Goal: Task Accomplishment & Management: Use online tool/utility

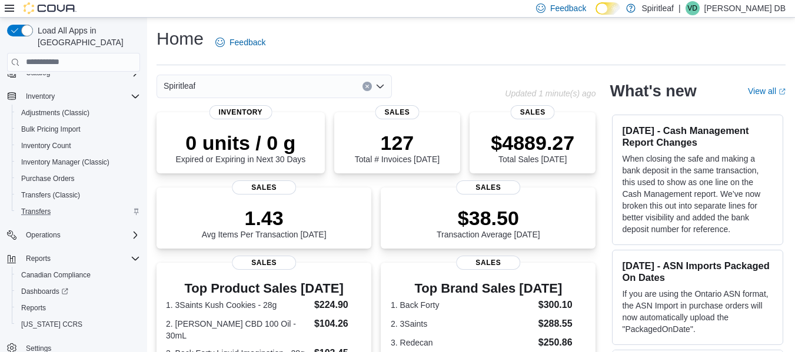
scroll to position [86, 0]
click at [46, 303] on span "Reports" at bounding box center [33, 307] width 25 height 9
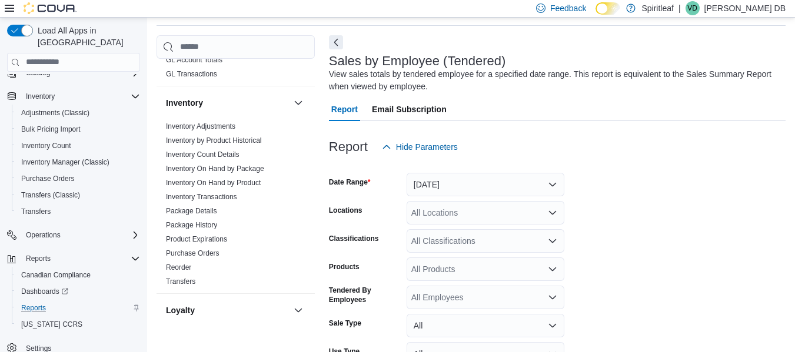
scroll to position [438, 0]
click at [223, 136] on link "Inventory by Product Historical" at bounding box center [214, 140] width 96 height 8
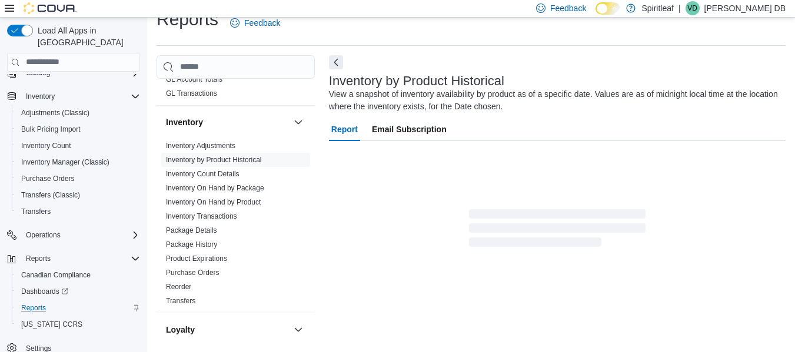
scroll to position [39, 0]
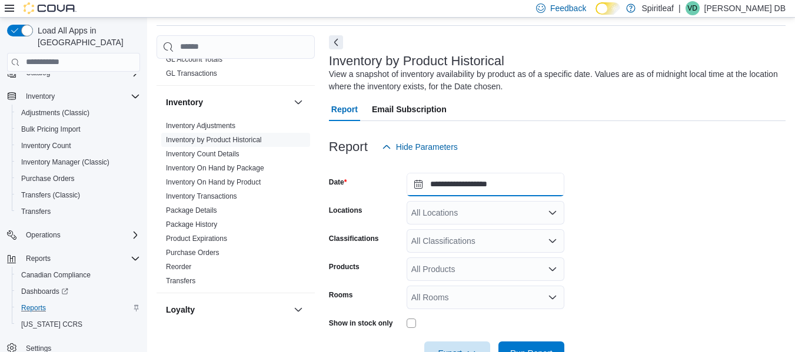
click at [463, 191] on input "**********" at bounding box center [485, 185] width 158 height 24
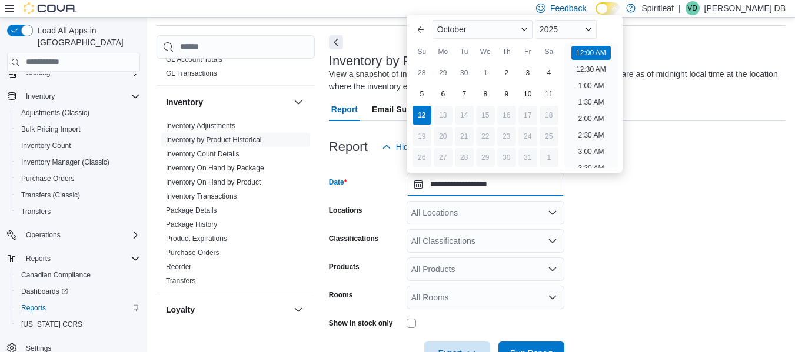
scroll to position [36, 0]
click at [463, 191] on input "**********" at bounding box center [485, 185] width 158 height 24
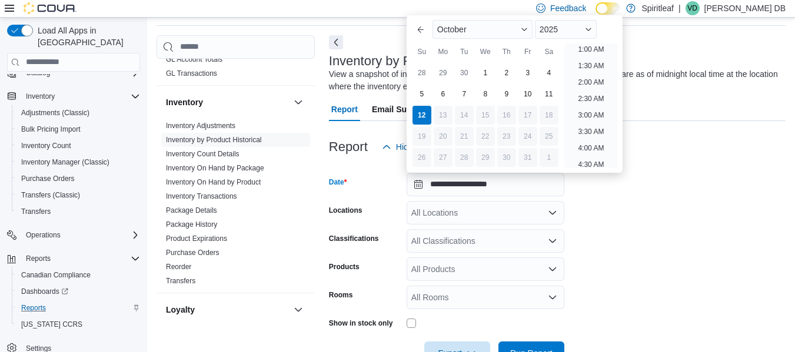
click at [471, 208] on div "All Locations" at bounding box center [485, 213] width 158 height 24
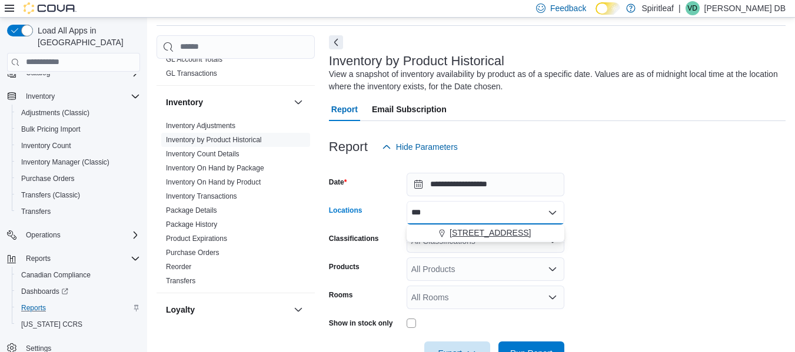
type input "***"
click at [425, 234] on div "[STREET_ADDRESS]" at bounding box center [484, 233] width 143 height 12
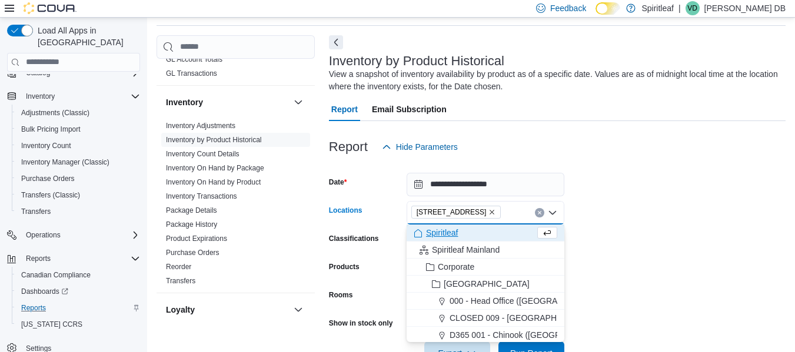
scroll to position [97, 0]
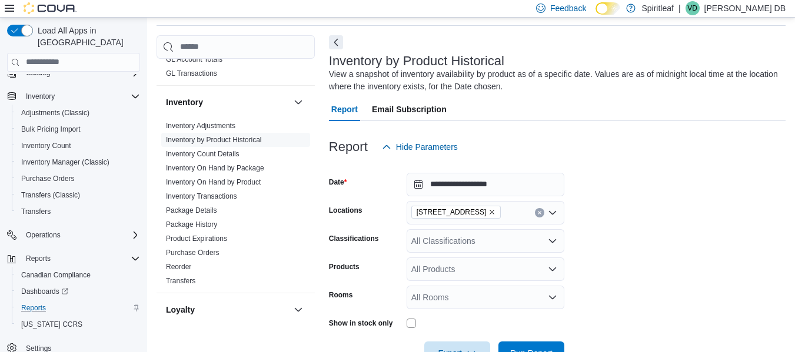
click at [638, 233] on form "**********" at bounding box center [557, 262] width 456 height 206
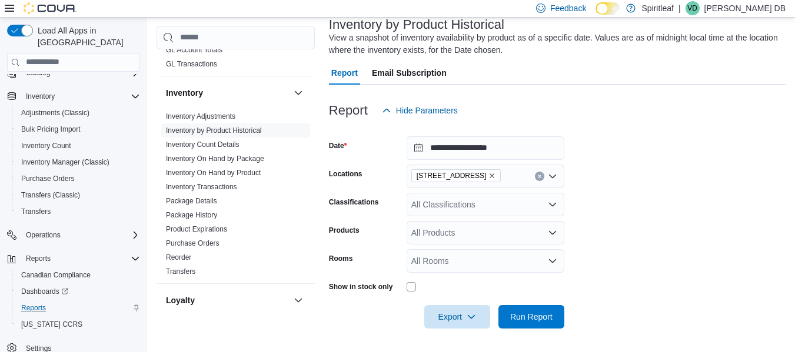
click at [530, 209] on div "All Classifications" at bounding box center [485, 205] width 158 height 24
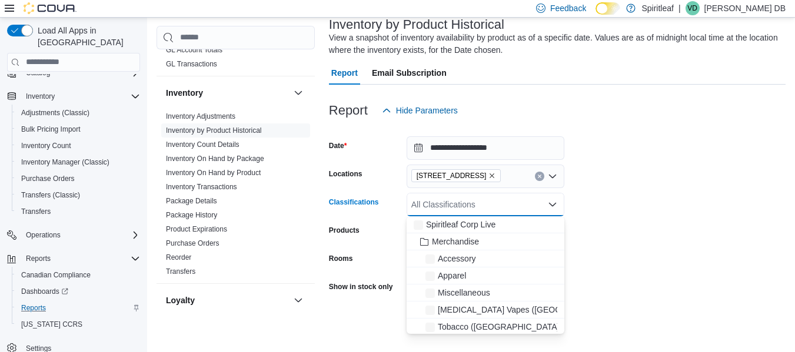
type input "*"
click at [572, 103] on div "Report Hide Parameters" at bounding box center [557, 111] width 456 height 24
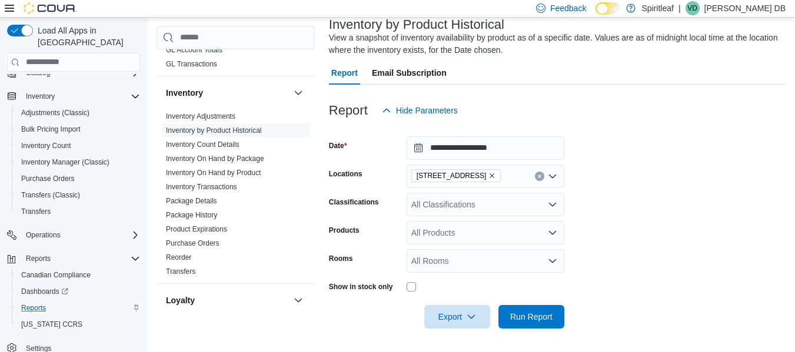
click at [497, 236] on div "All Products" at bounding box center [485, 233] width 158 height 24
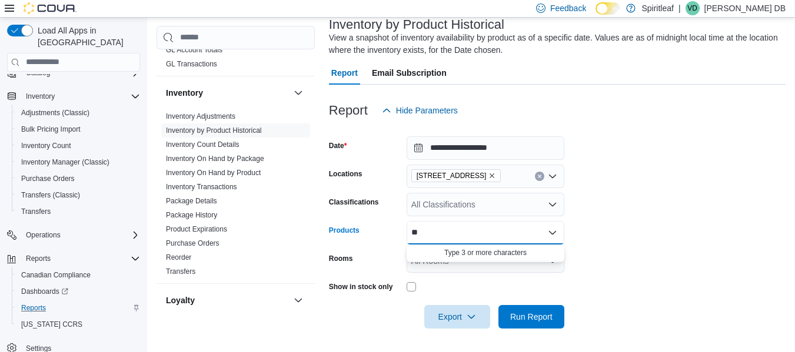
type input "*"
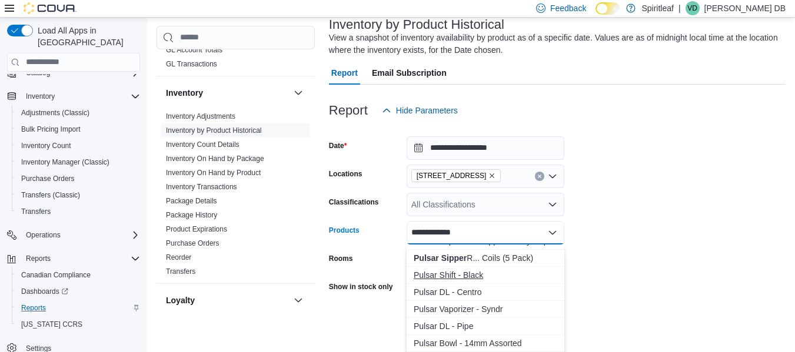
scroll to position [0, 0]
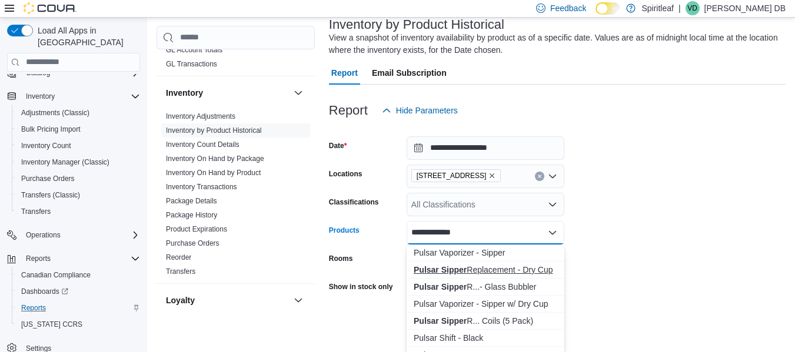
type input "**********"
click at [526, 269] on div "Pulsar Sipper Replacement - Dry Cup" at bounding box center [484, 270] width 143 height 12
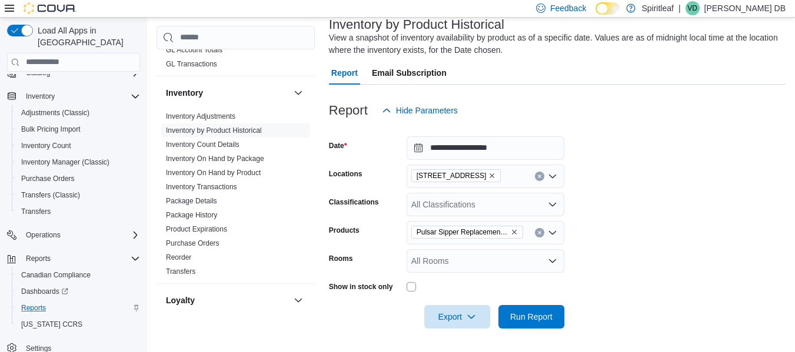
click at [662, 265] on form "**********" at bounding box center [557, 225] width 456 height 206
click at [552, 318] on span "Run Report" at bounding box center [531, 317] width 42 height 12
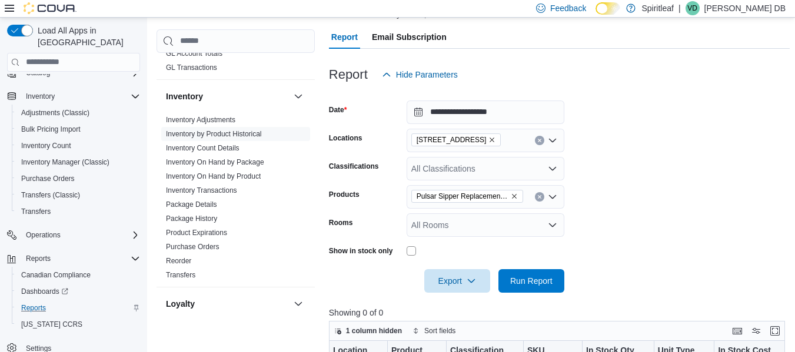
scroll to position [112, 0]
click at [243, 172] on span "Inventory On Hand by Product" at bounding box center [235, 176] width 149 height 14
click at [240, 172] on link "Inventory On Hand by Product" at bounding box center [213, 176] width 95 height 8
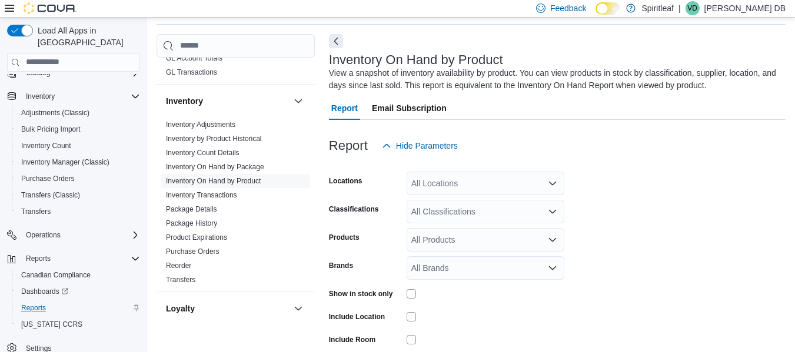
scroll to position [39, 0]
click at [455, 188] on div "All Locations" at bounding box center [485, 185] width 158 height 24
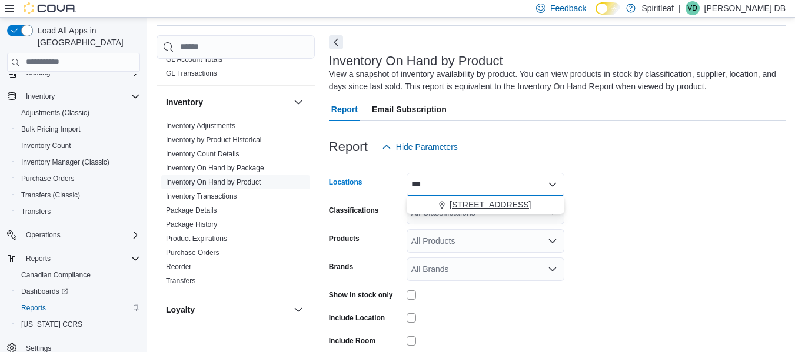
type input "***"
click at [427, 205] on div "[STREET_ADDRESS]" at bounding box center [484, 205] width 143 height 12
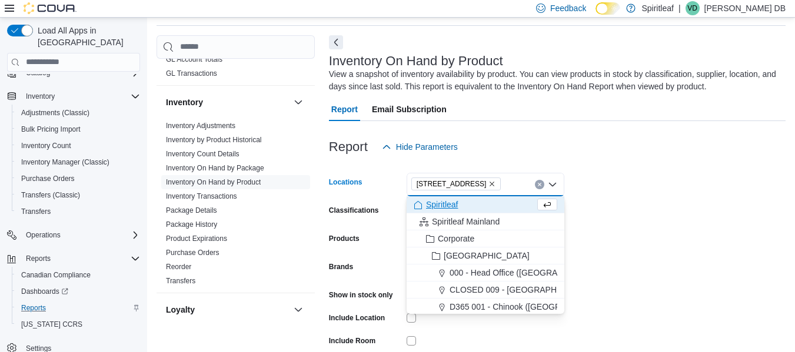
click at [650, 225] on form "Locations [STREET_ADDRESS] Combo box. Selected. [STREET_ADDRESS]. Press Backspa…" at bounding box center [557, 282] width 456 height 247
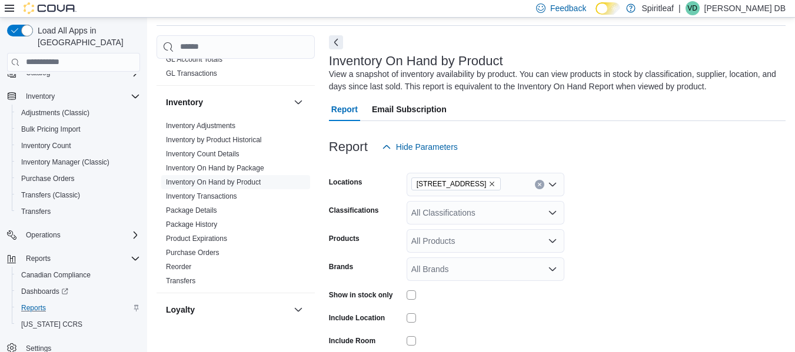
click at [481, 242] on div "All Products" at bounding box center [485, 241] width 158 height 24
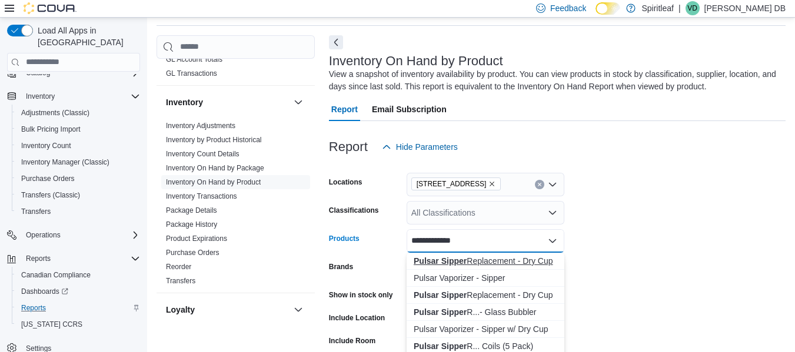
type input "**********"
click at [506, 262] on div "Pulsar Sipper Replacement - Dry Cup" at bounding box center [484, 261] width 143 height 12
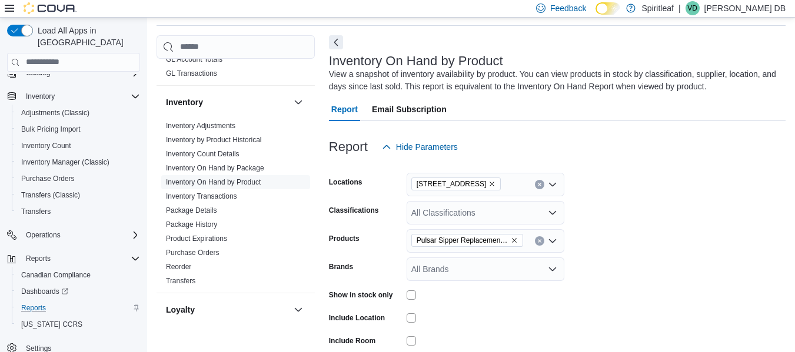
click at [598, 278] on form "Locations [STREET_ADDRESS] Classifications All Classifications Products Pulsar …" at bounding box center [557, 282] width 456 height 247
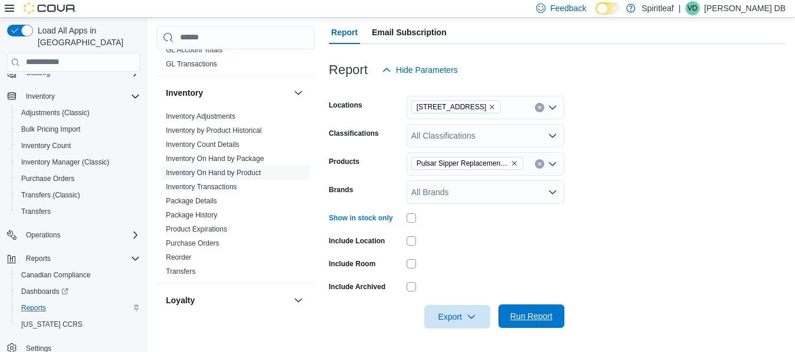
click at [524, 308] on span "Run Report" at bounding box center [531, 317] width 52 height 24
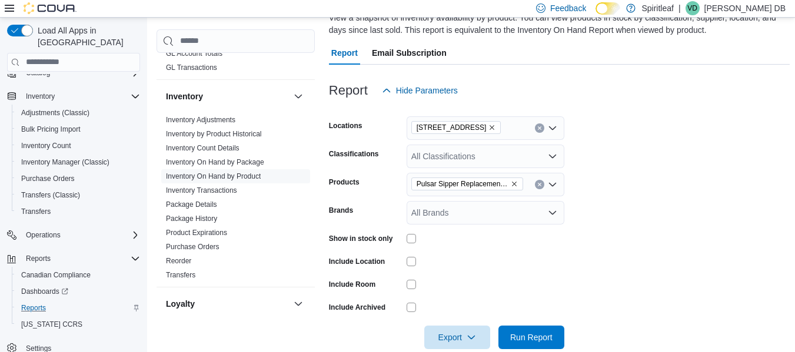
scroll to position [95, 0]
click at [513, 183] on icon "Remove Pulsar Sipper Replacement - Dry Cup from selection in this group" at bounding box center [513, 184] width 7 height 7
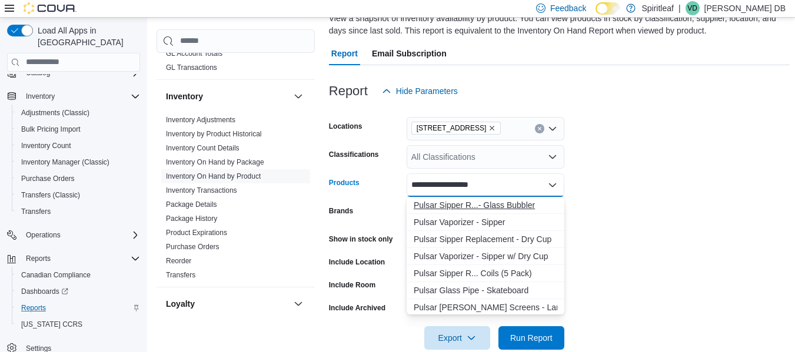
type input "**********"
click at [488, 201] on div "Pulsar Sipper R...- Glass Bubbler" at bounding box center [484, 205] width 143 height 12
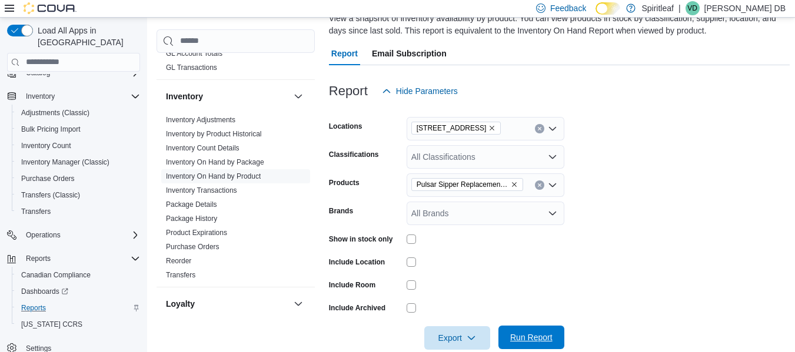
click at [539, 341] on span "Run Report" at bounding box center [531, 338] width 42 height 12
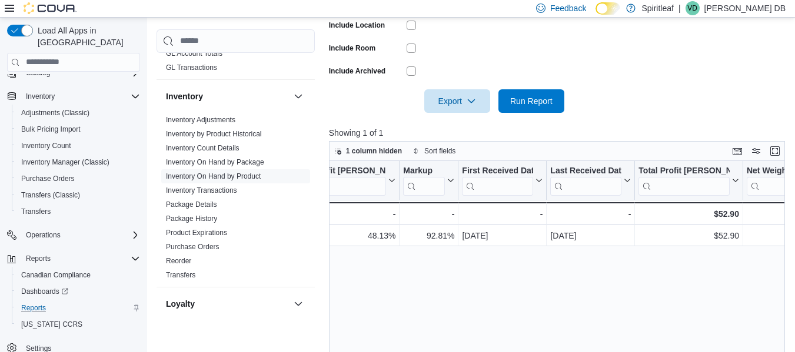
scroll to position [0, 1363]
click at [63, 108] on span "Adjustments (Classic)" at bounding box center [55, 112] width 68 height 9
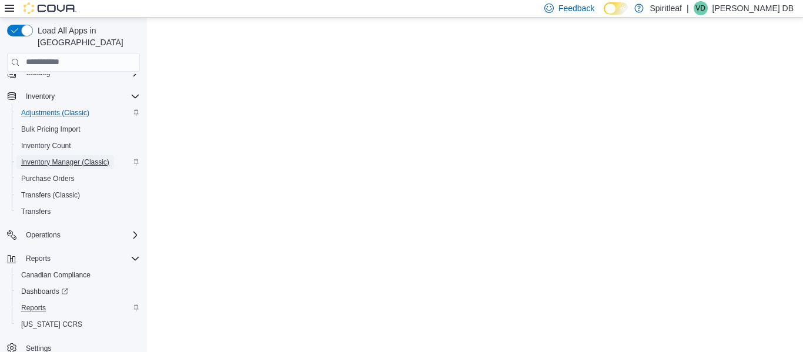
click at [93, 158] on span "Inventory Manager (Classic)" at bounding box center [65, 162] width 88 height 9
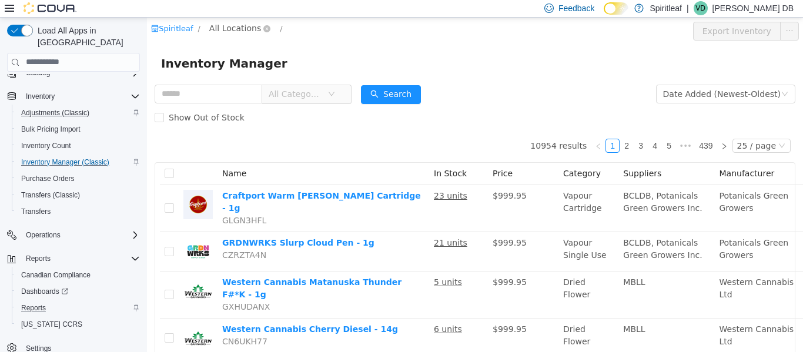
click at [230, 25] on span "All Locations" at bounding box center [235, 27] width 52 height 13
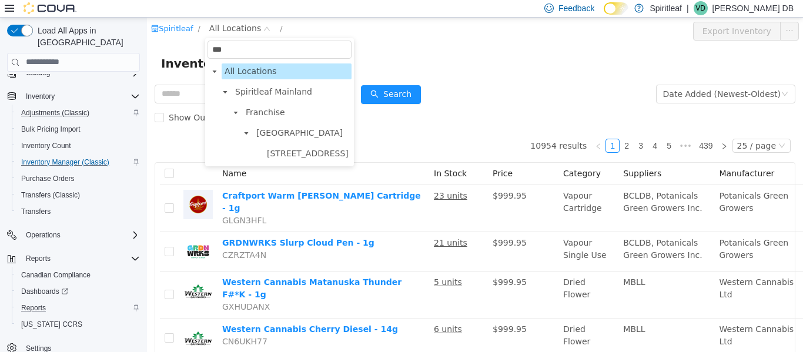
type input "***"
click at [253, 157] on span at bounding box center [257, 153] width 14 height 14
click at [305, 157] on span "[STREET_ADDRESS]" at bounding box center [308, 152] width 82 height 9
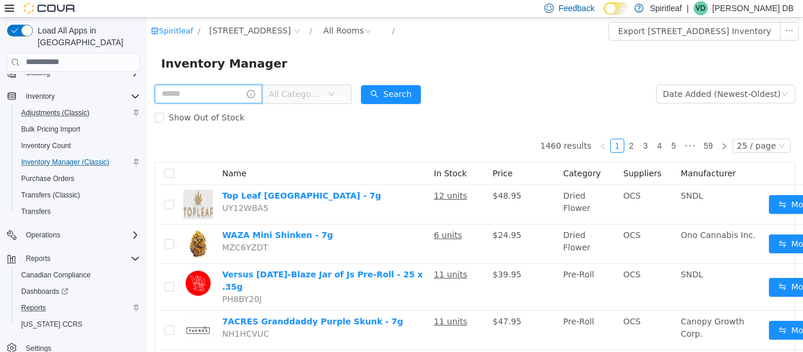
click at [238, 92] on input "text" at bounding box center [209, 93] width 108 height 19
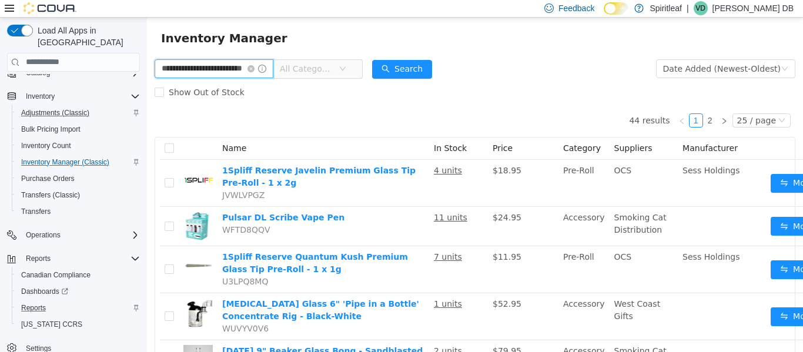
scroll to position [24, 0]
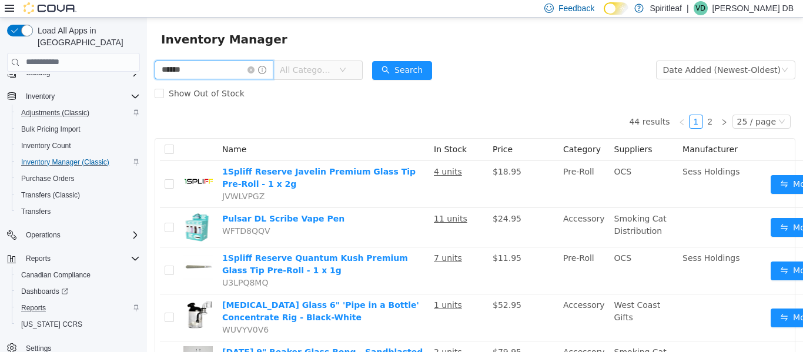
type input "******"
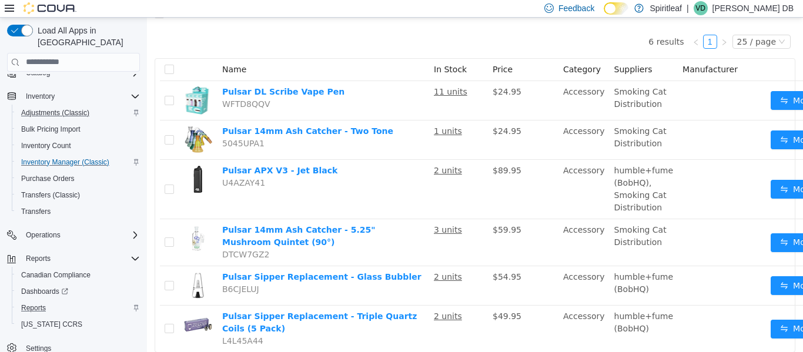
scroll to position [147, 0]
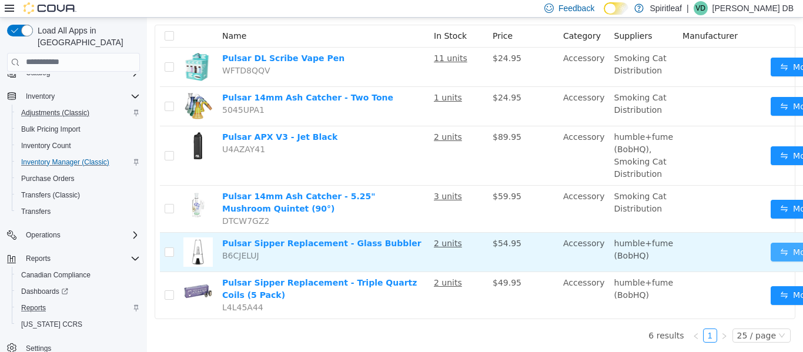
click at [779, 242] on button "Move" at bounding box center [798, 251] width 54 height 19
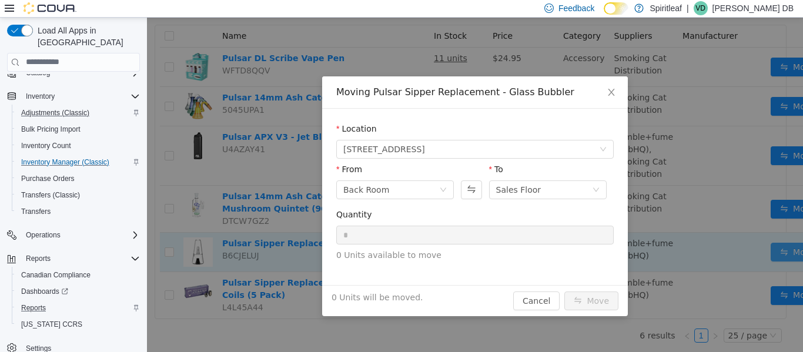
scroll to position [138, 0]
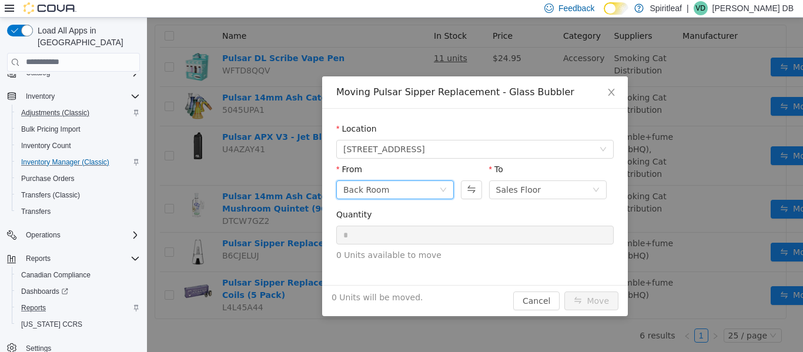
click at [418, 185] on div "Back Room" at bounding box center [391, 190] width 96 height 18
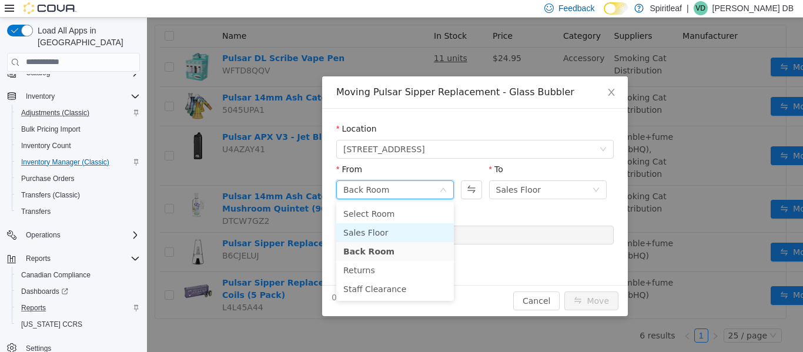
click at [392, 228] on li "Sales Floor" at bounding box center [395, 232] width 118 height 19
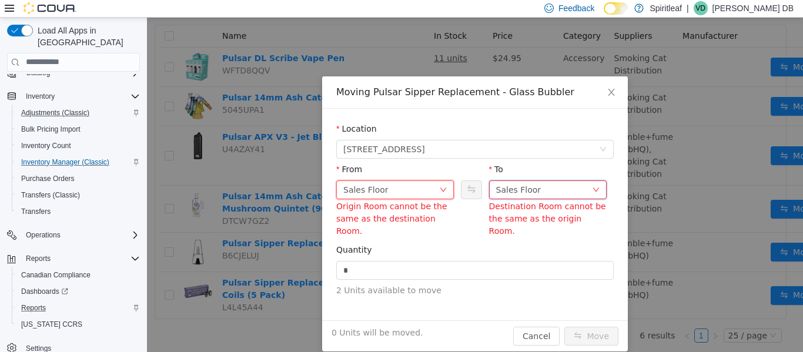
click at [515, 194] on div "Sales Floor" at bounding box center [518, 190] width 45 height 18
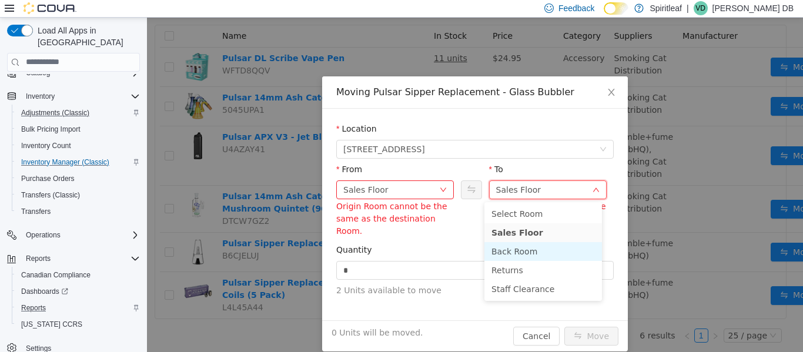
click at [525, 249] on li "Back Room" at bounding box center [544, 251] width 118 height 19
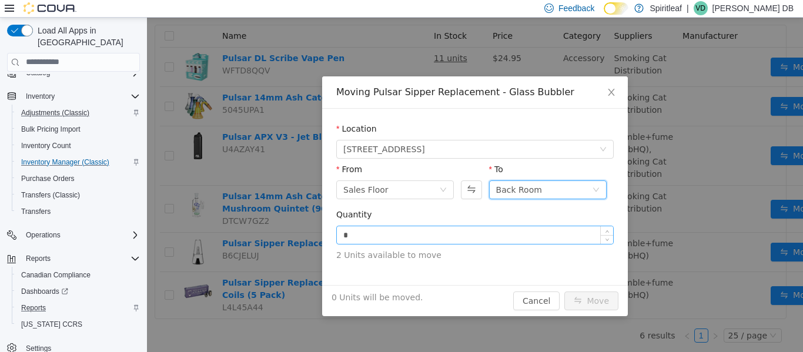
click at [453, 236] on input "*" at bounding box center [475, 235] width 276 height 18
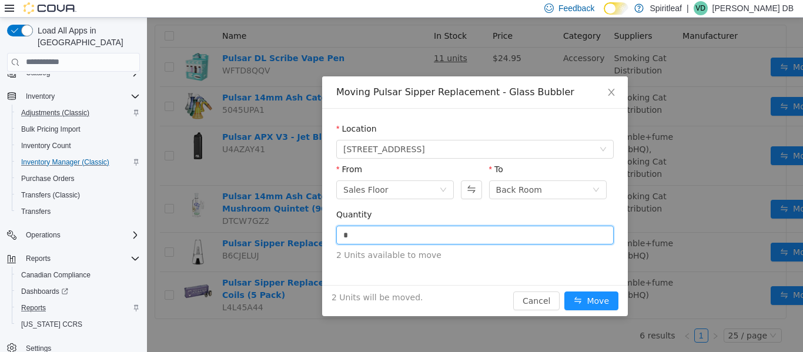
type input "*"
click at [502, 278] on div "Location [STREET_ADDRESS] From Sales Floor To Back Room Quantity * 2 Units avai…" at bounding box center [475, 196] width 306 height 176
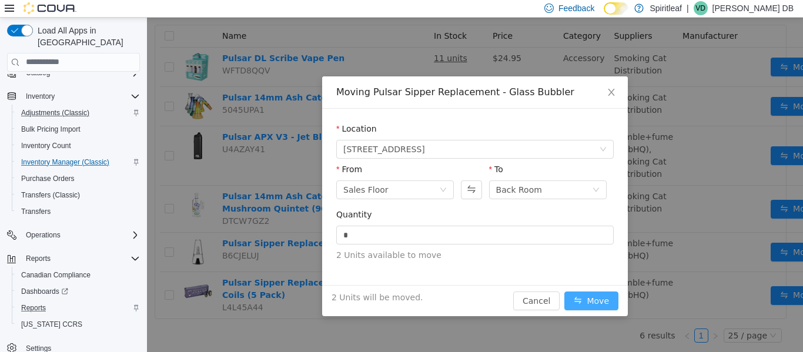
click at [599, 304] on button "Move" at bounding box center [592, 300] width 54 height 19
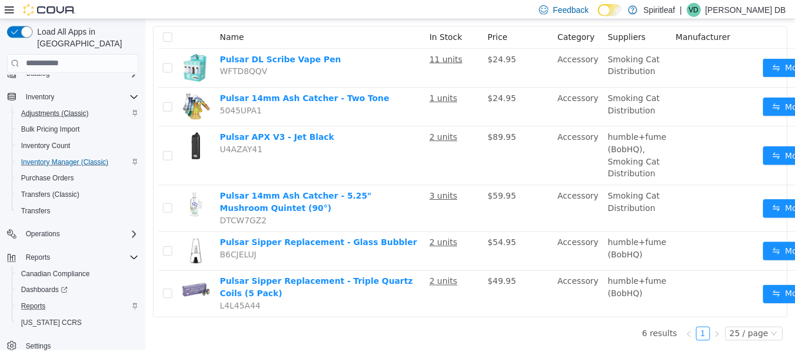
scroll to position [0, 0]
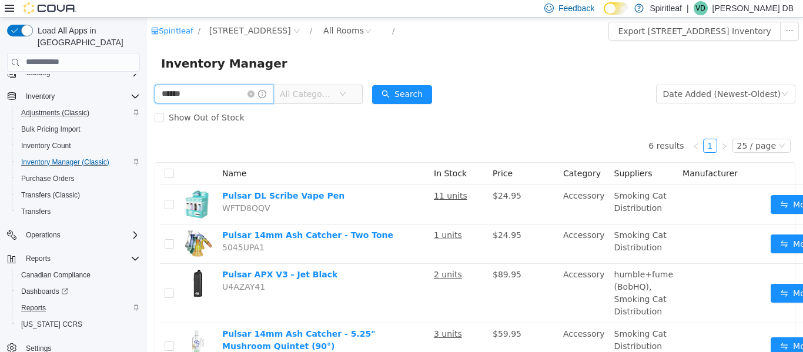
click at [210, 98] on input "******" at bounding box center [214, 93] width 119 height 19
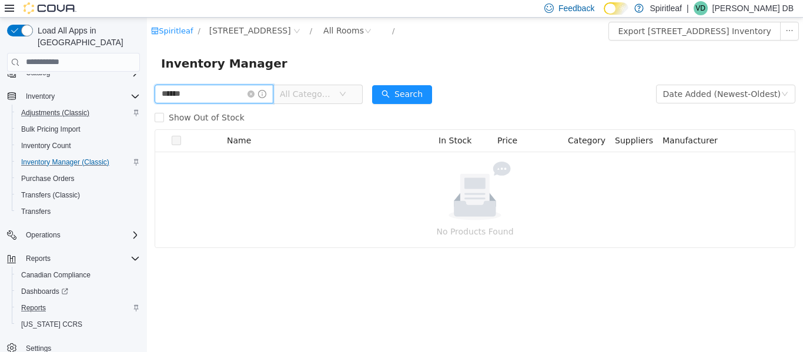
click at [210, 98] on input "******" at bounding box center [214, 93] width 119 height 19
type input "********"
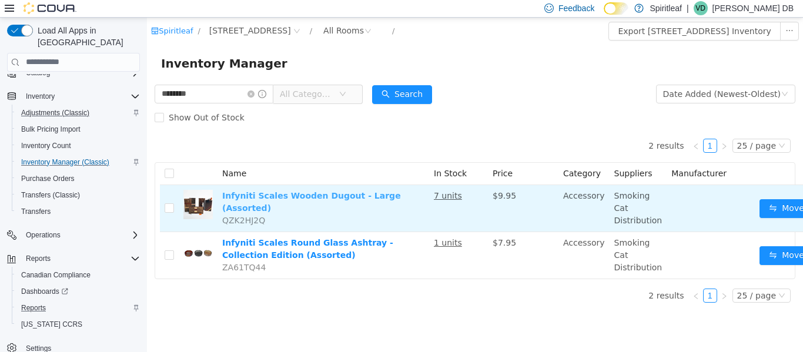
click at [313, 193] on link "Infyniti Scales Wooden Dugout - Large (Assorted)" at bounding box center [311, 202] width 179 height 22
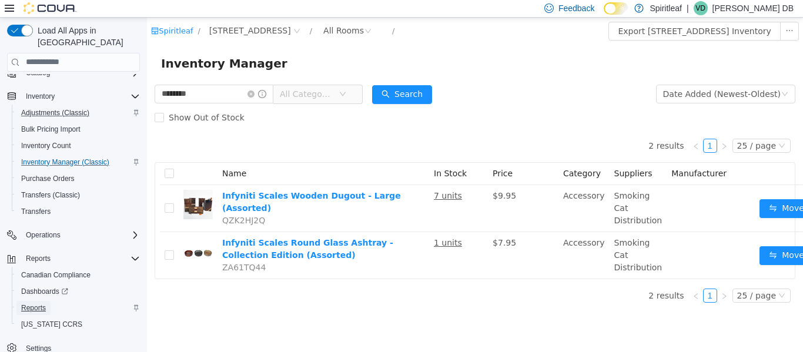
click at [39, 303] on span "Reports" at bounding box center [33, 307] width 25 height 9
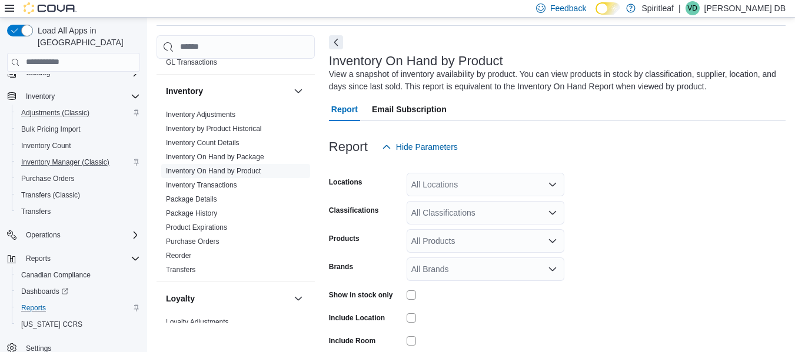
scroll to position [449, 0]
click at [248, 166] on span "Inventory On Hand by Product" at bounding box center [213, 170] width 95 height 9
click at [482, 191] on div "All Locations" at bounding box center [485, 185] width 158 height 24
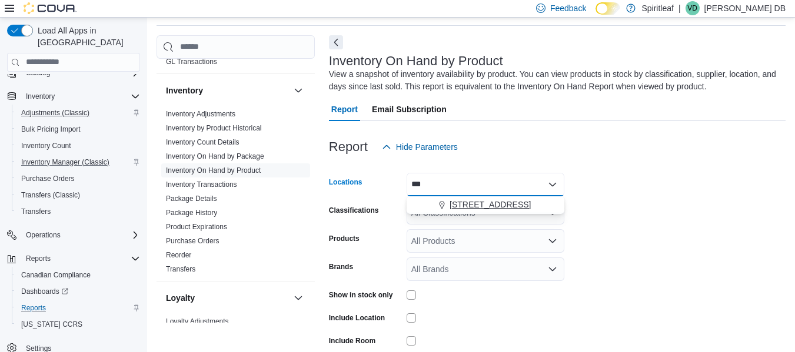
type input "***"
click at [426, 205] on div "[STREET_ADDRESS]" at bounding box center [484, 205] width 143 height 12
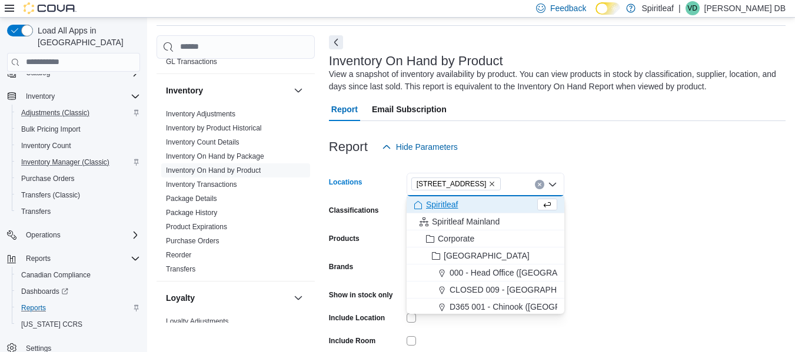
click at [630, 216] on form "Locations [STREET_ADDRESS] Combo box. Selected. [STREET_ADDRESS]. Press Backspa…" at bounding box center [557, 282] width 456 height 247
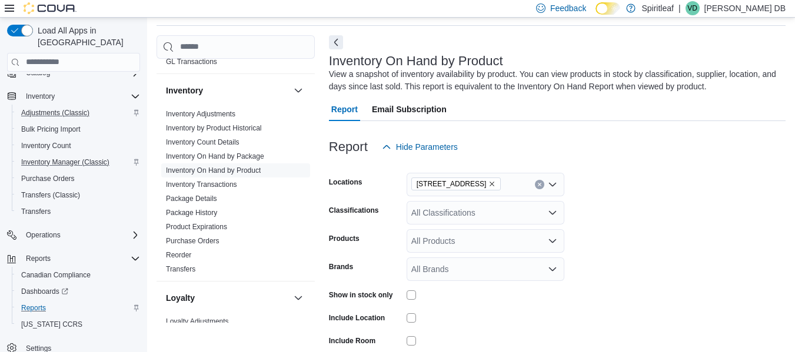
click at [450, 241] on div "All Products" at bounding box center [485, 241] width 158 height 24
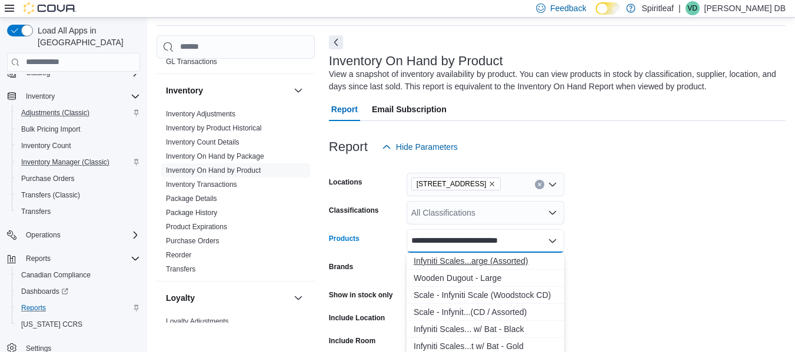
type input "**********"
click at [546, 261] on div "Infyniti Scales...arge (Assorted)" at bounding box center [484, 261] width 143 height 12
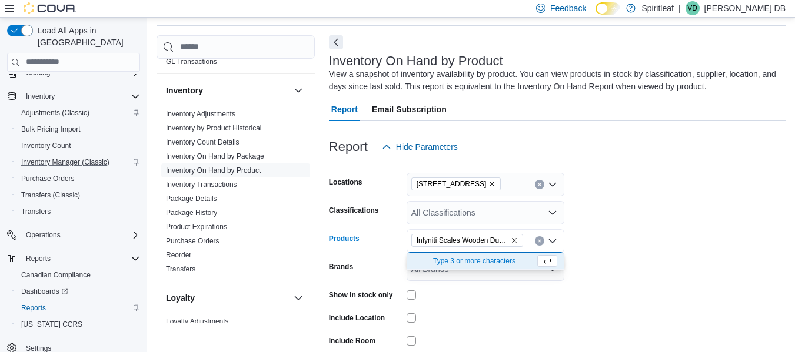
click at [613, 277] on form "Locations [STREET_ADDRESS] ([GEOGRAPHIC_DATA]) Classifications All Classificati…" at bounding box center [557, 282] width 456 height 247
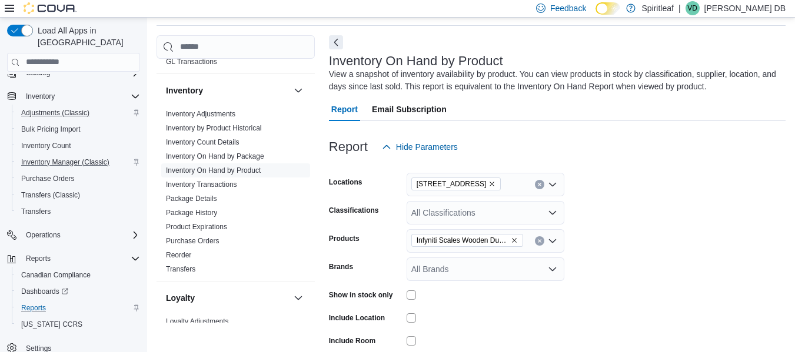
scroll to position [116, 0]
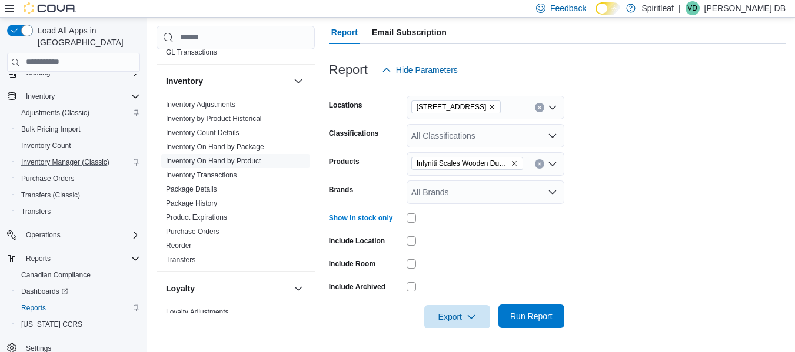
click at [510, 306] on span "Run Report" at bounding box center [531, 317] width 52 height 24
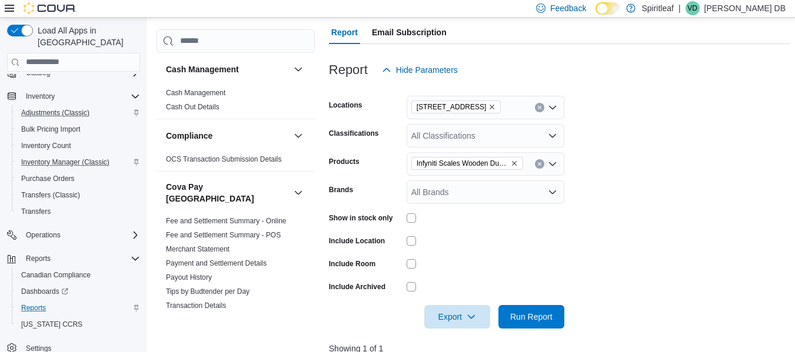
click at [538, 166] on button "Clear input" at bounding box center [539, 163] width 9 height 9
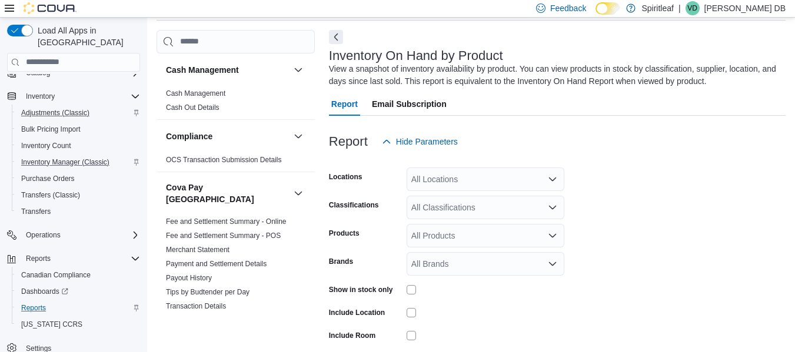
scroll to position [39, 0]
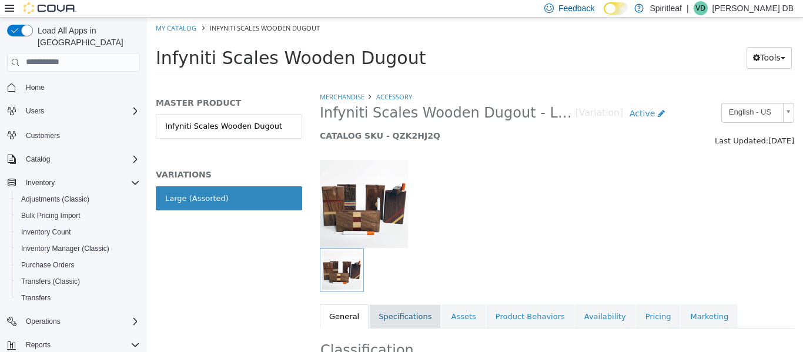
scroll to position [81, 0]
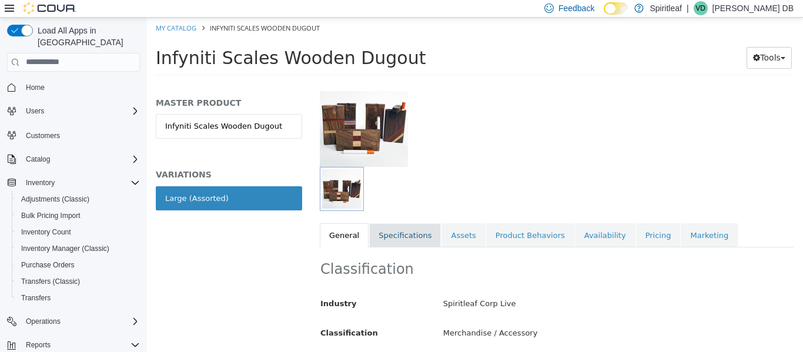
click at [411, 229] on link "Specifications" at bounding box center [405, 235] width 72 height 25
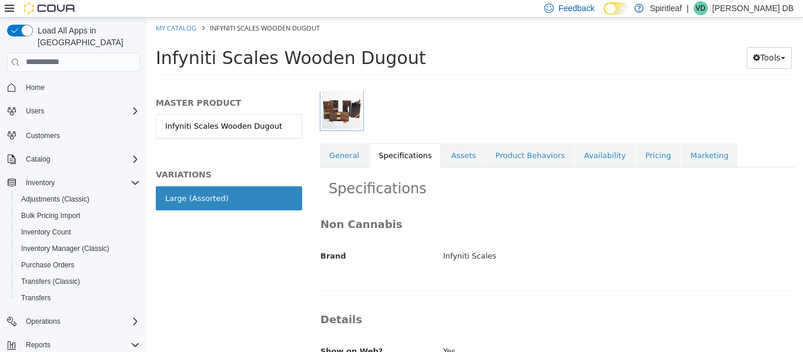
scroll to position [162, 0]
click at [353, 161] on link "General" at bounding box center [344, 154] width 49 height 25
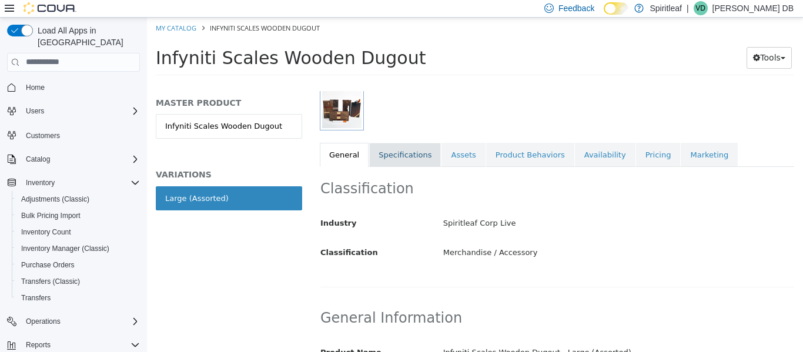
click at [415, 153] on link "Specifications" at bounding box center [405, 154] width 72 height 25
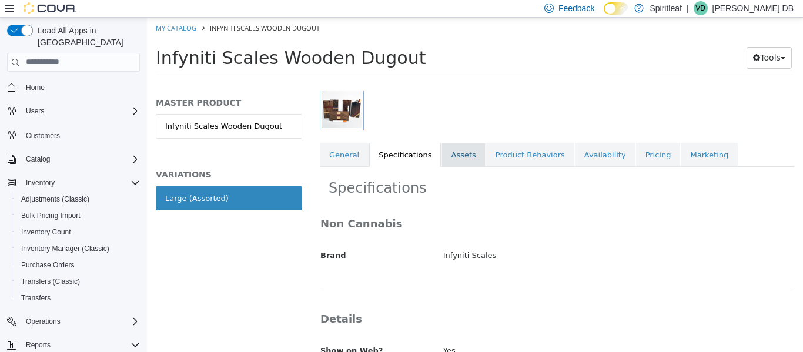
click at [462, 150] on link "Assets" at bounding box center [464, 154] width 44 height 25
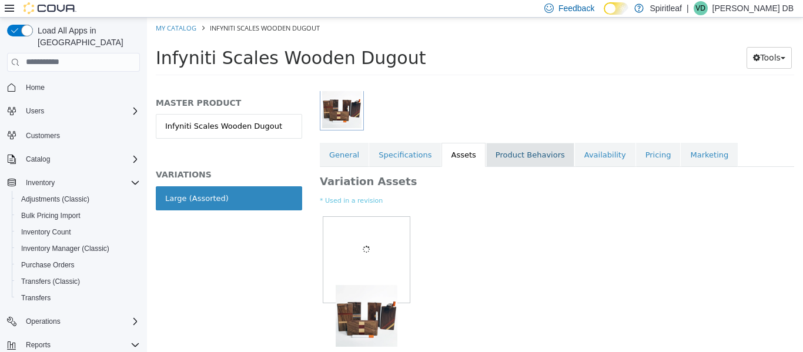
click at [516, 148] on link "Product Behaviors" at bounding box center [530, 154] width 88 height 25
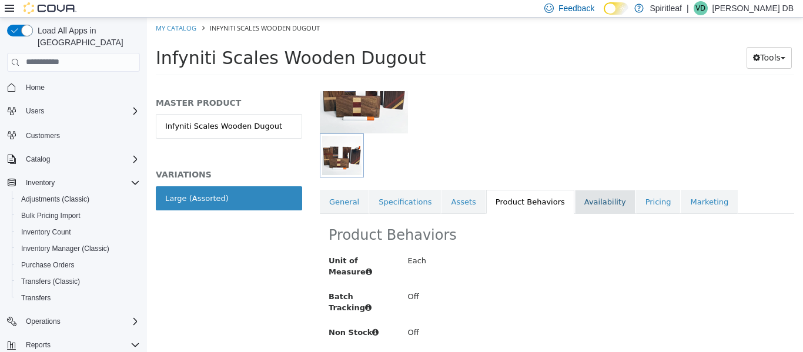
scroll to position [115, 0]
click at [579, 149] on div at bounding box center [516, 155] width 392 height 44
click at [602, 199] on link "Availability" at bounding box center [605, 201] width 61 height 25
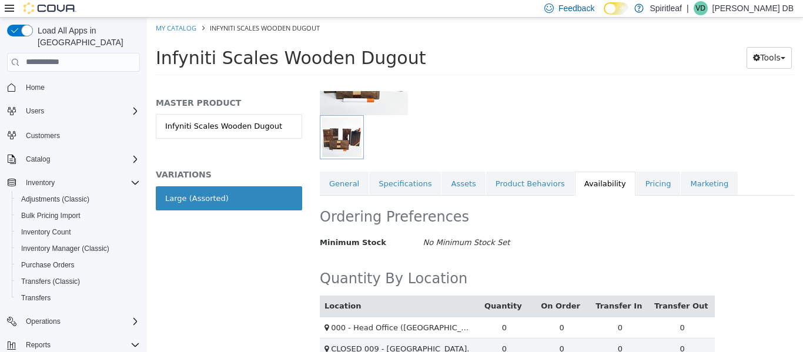
scroll to position [162, 0]
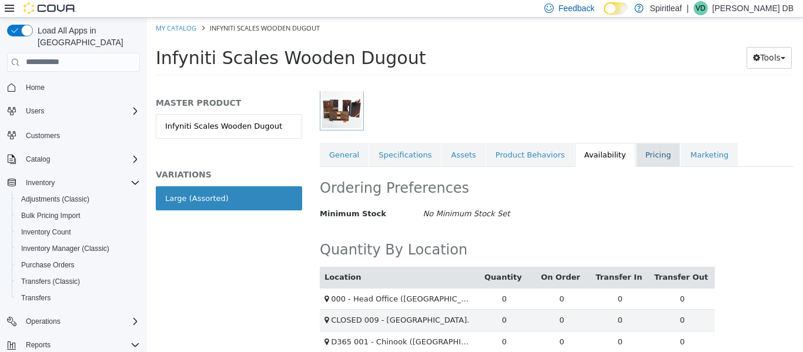
click at [656, 161] on link "Pricing" at bounding box center [658, 154] width 45 height 25
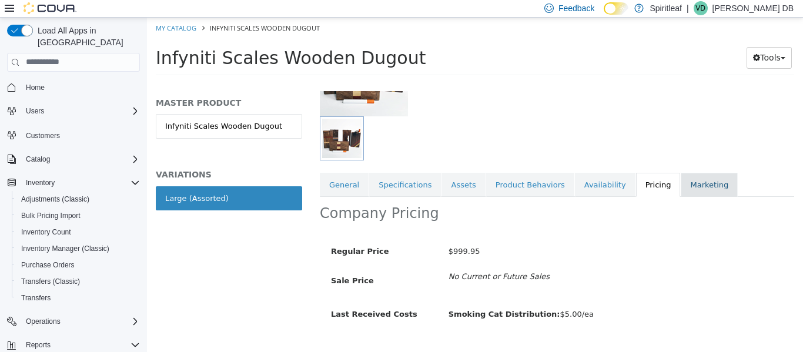
scroll to position [156, 0]
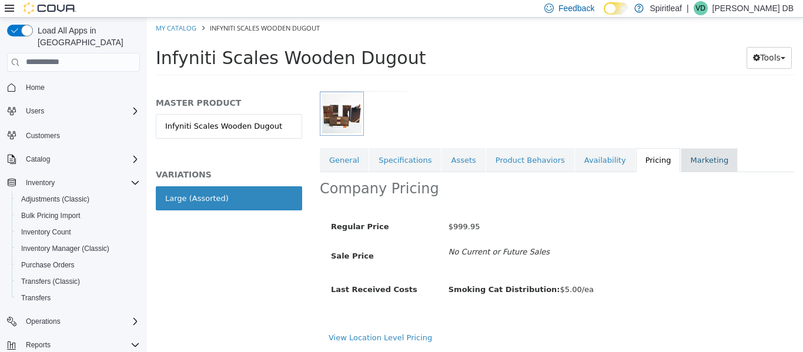
click at [685, 162] on link "Marketing" at bounding box center [709, 160] width 57 height 25
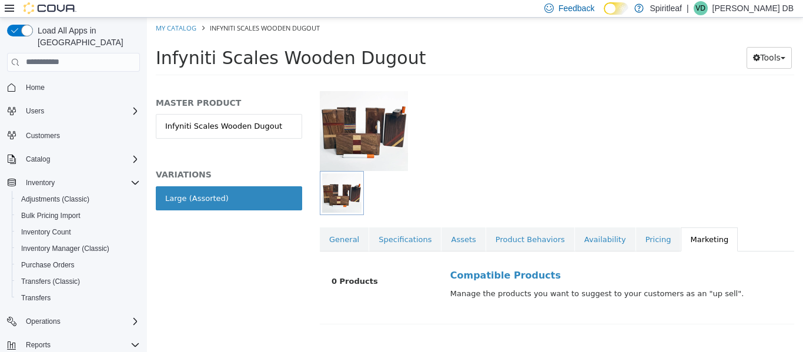
scroll to position [77, 0]
click at [354, 231] on link "General" at bounding box center [344, 239] width 49 height 25
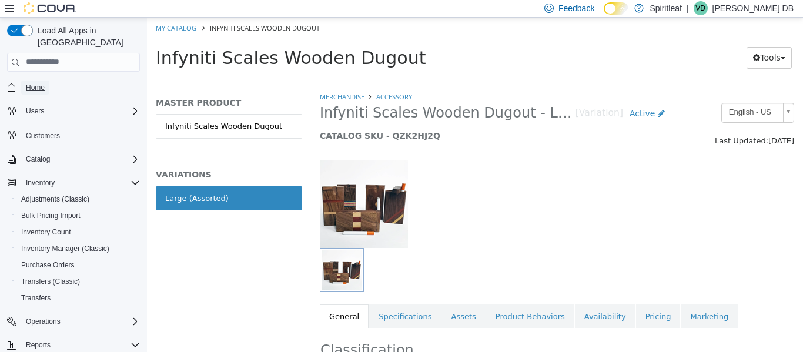
click at [43, 83] on span "Home" at bounding box center [35, 87] width 19 height 9
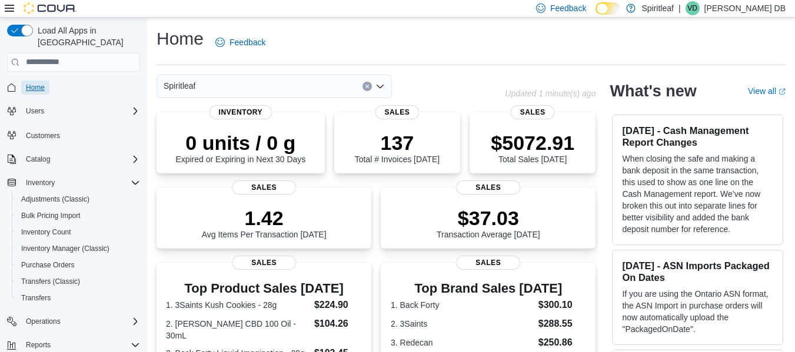
click at [43, 83] on span "Home" at bounding box center [35, 87] width 19 height 9
click at [49, 211] on span "Bulk Pricing Import" at bounding box center [50, 215] width 59 height 9
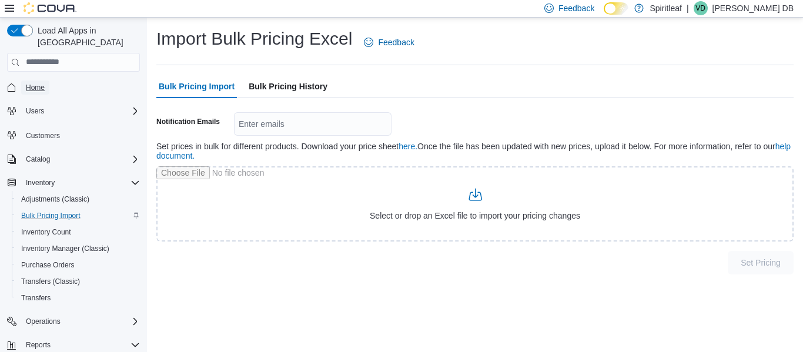
click at [44, 83] on span "Home" at bounding box center [35, 87] width 19 height 9
